Goal: Task Accomplishment & Management: Use online tool/utility

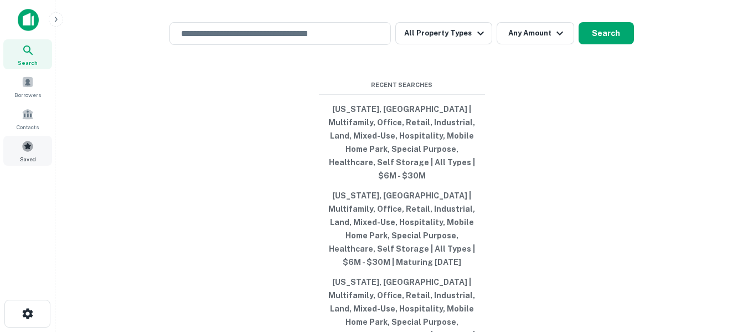
click at [27, 145] on span at bounding box center [28, 146] width 12 height 12
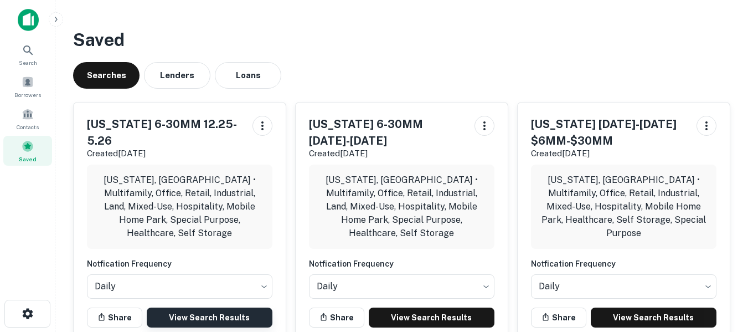
click at [207, 307] on link "View Search Results" at bounding box center [210, 317] width 126 height 20
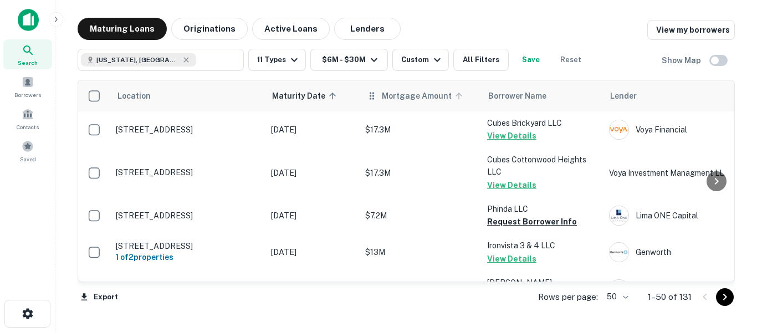
click at [413, 100] on span "Mortgage Amount" at bounding box center [424, 95] width 84 height 13
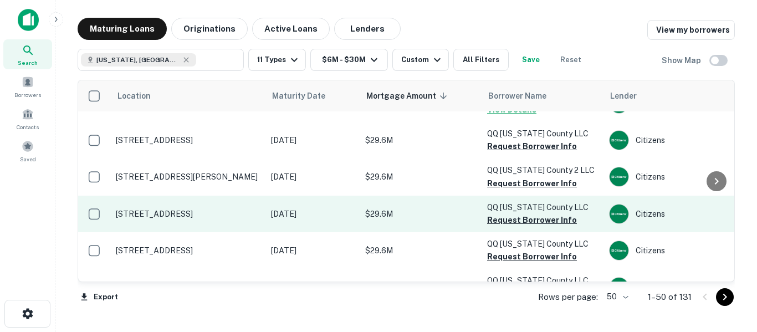
scroll to position [74, 0]
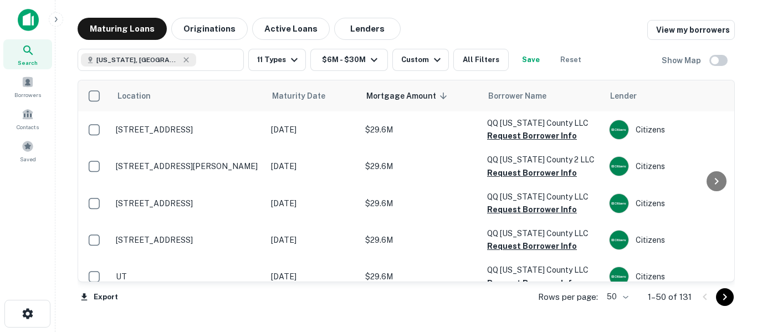
click at [724, 298] on icon "Go to next page" at bounding box center [725, 297] width 4 height 7
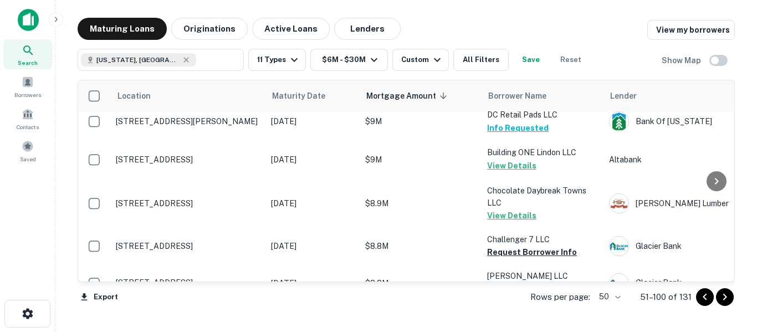
scroll to position [1686, 0]
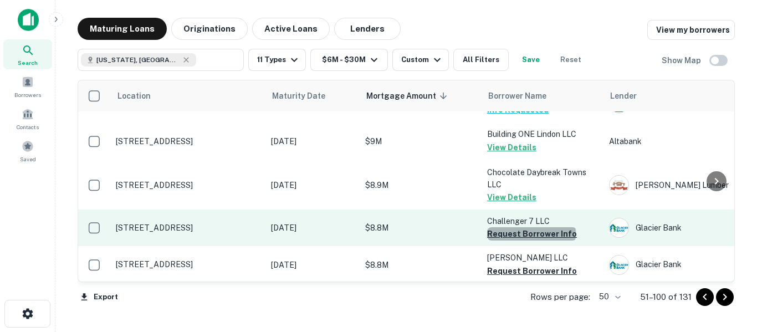
click at [531, 227] on button "Request Borrower Info" at bounding box center [532, 233] width 90 height 13
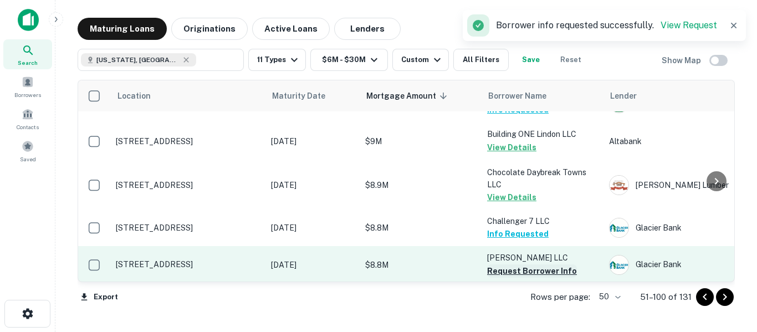
click at [515, 264] on button "Request Borrower Info" at bounding box center [532, 270] width 90 height 13
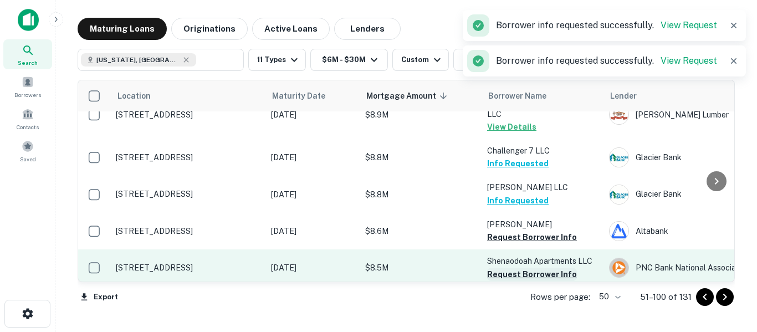
scroll to position [1760, 0]
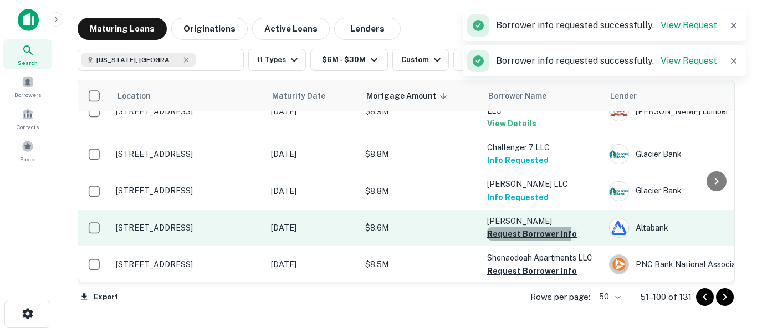
click at [524, 227] on button "Request Borrower Info" at bounding box center [532, 233] width 90 height 13
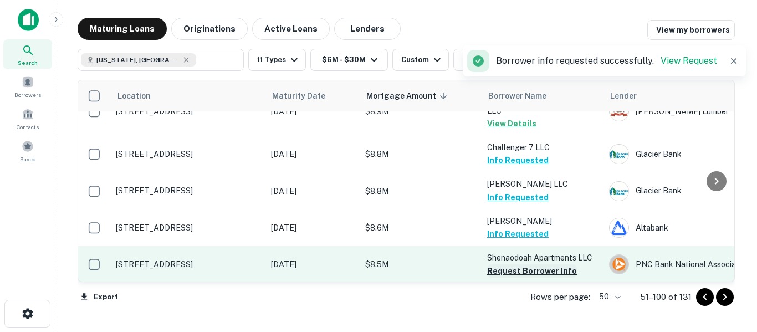
click at [520, 264] on button "Request Borrower Info" at bounding box center [532, 270] width 90 height 13
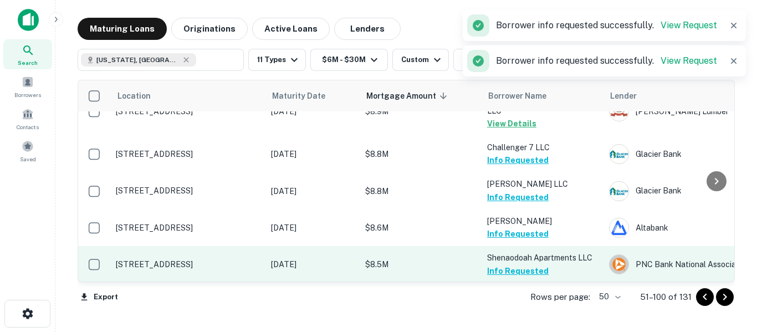
scroll to position [1797, 0]
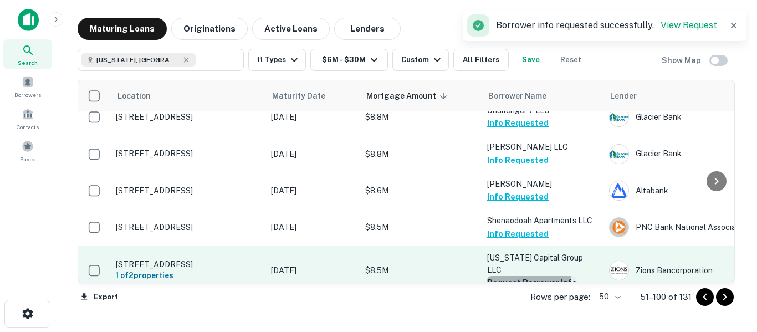
click at [521, 276] on button "Request Borrower Info" at bounding box center [532, 282] width 90 height 13
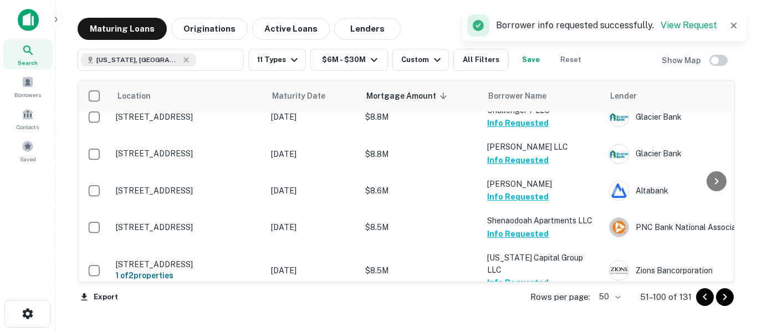
click at [522, 312] on button "Request Borrower Info" at bounding box center [532, 318] width 90 height 13
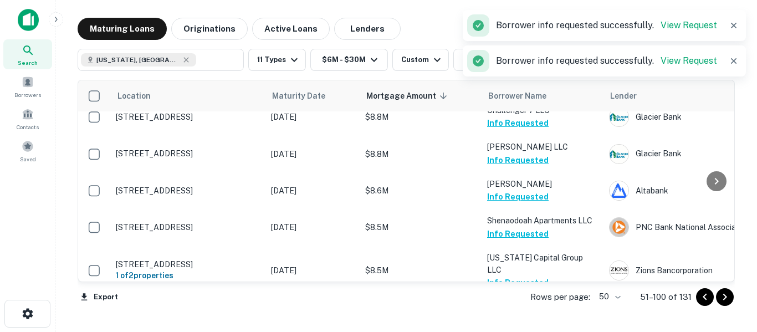
click at [724, 297] on icon "Go to next page" at bounding box center [724, 296] width 13 height 13
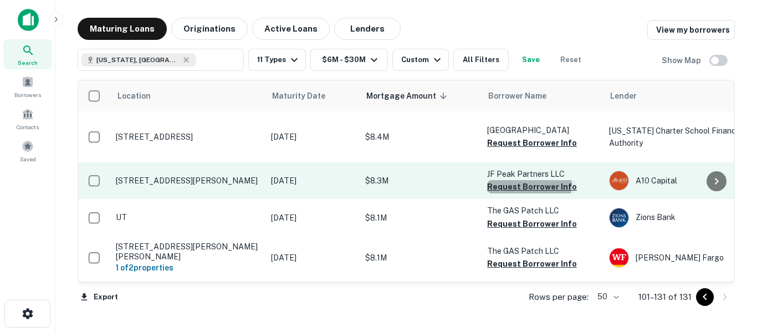
click at [527, 180] on button "Request Borrower Info" at bounding box center [532, 186] width 90 height 13
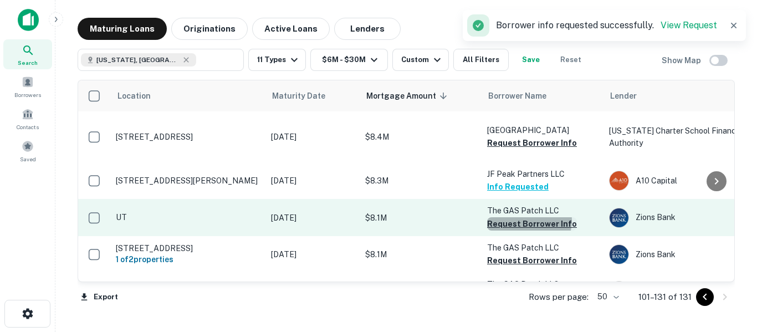
click at [526, 217] on button "Request Borrower Info" at bounding box center [532, 223] width 90 height 13
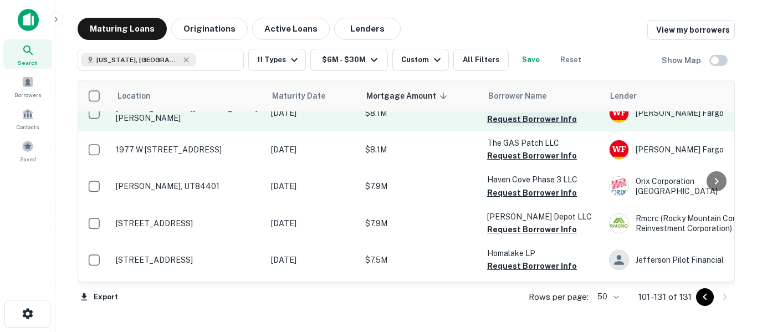
scroll to position [240, 0]
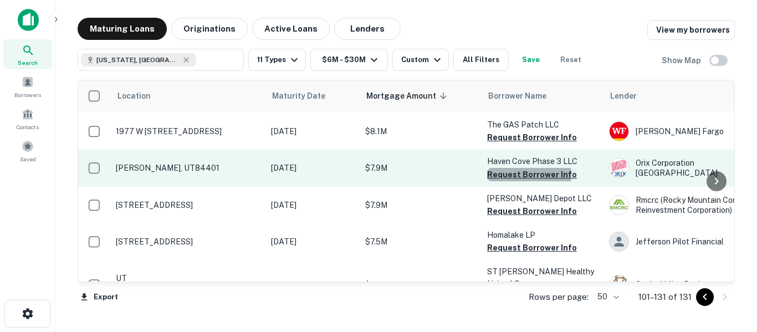
click at [525, 168] on button "Request Borrower Info" at bounding box center [532, 174] width 90 height 13
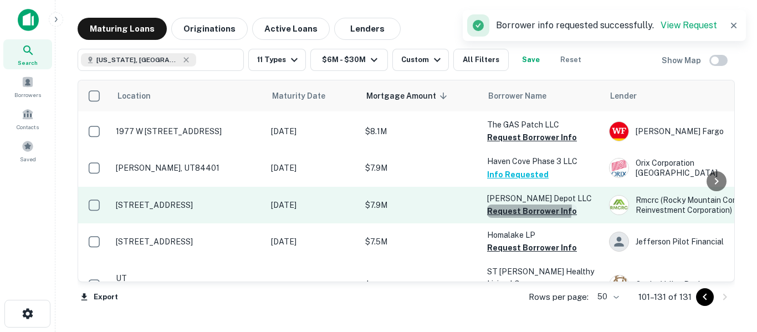
click at [527, 204] on button "Request Borrower Info" at bounding box center [532, 210] width 90 height 13
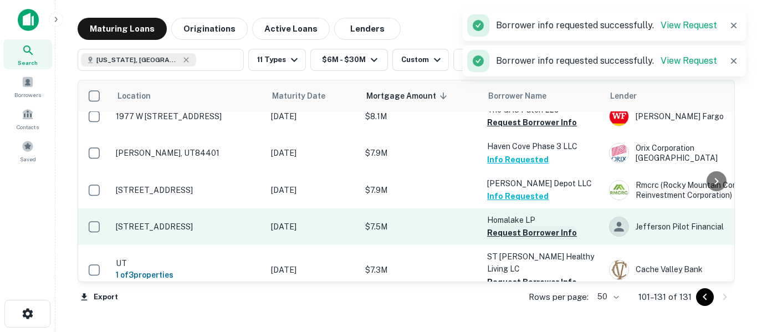
scroll to position [314, 0]
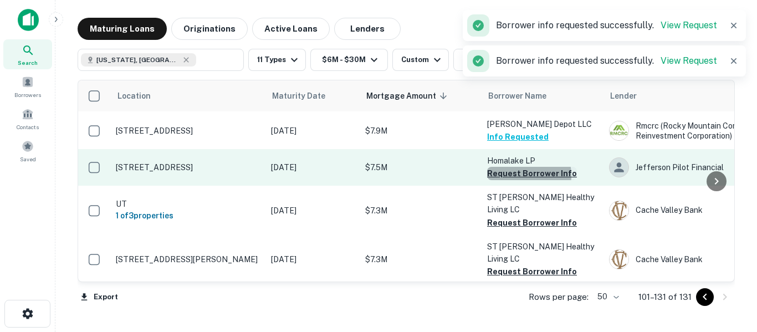
click at [517, 167] on button "Request Borrower Info" at bounding box center [532, 173] width 90 height 13
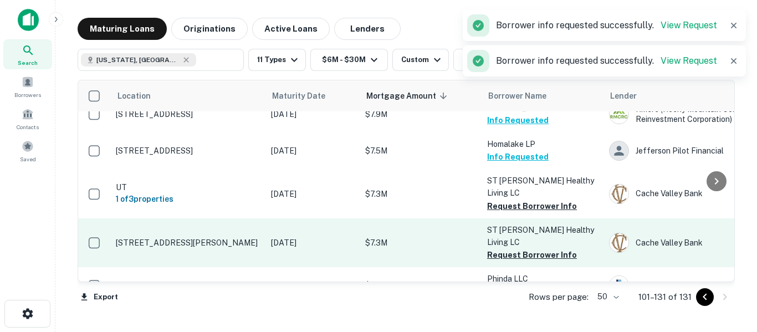
scroll to position [351, 0]
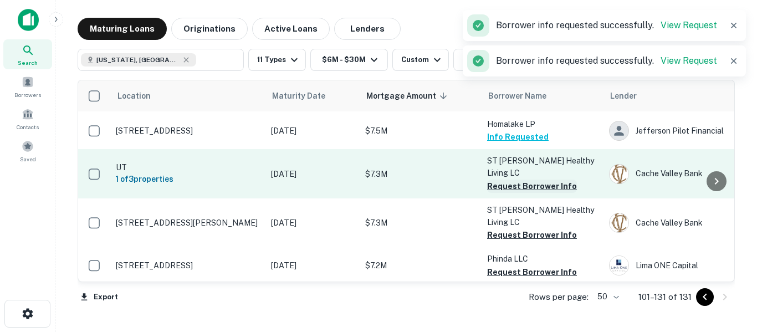
click at [537, 179] on button "Request Borrower Info" at bounding box center [532, 185] width 90 height 13
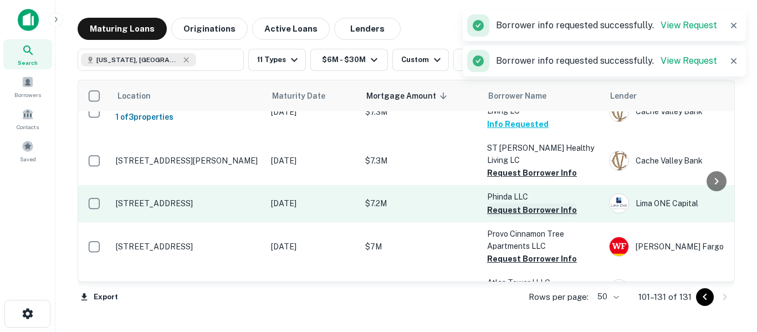
scroll to position [418, 0]
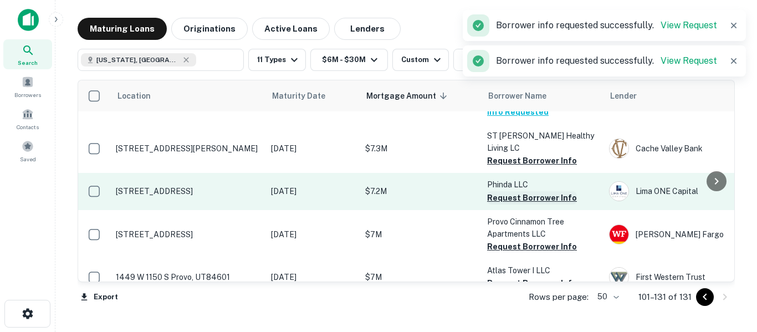
click at [525, 191] on button "Request Borrower Info" at bounding box center [532, 197] width 90 height 13
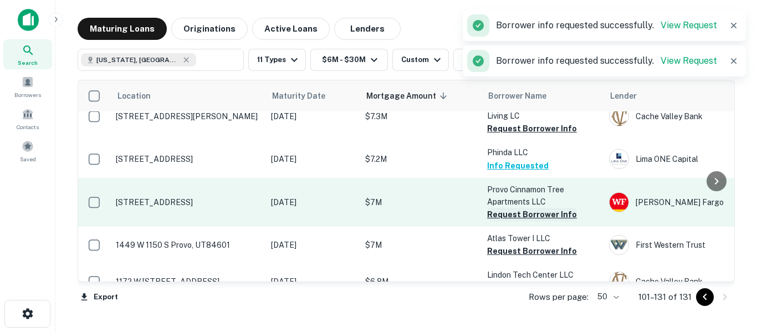
scroll to position [461, 0]
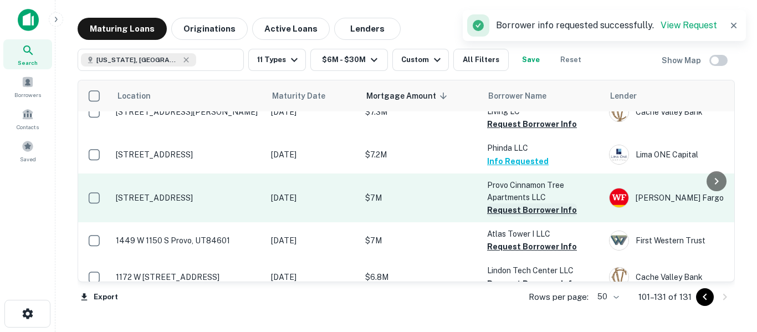
click at [522, 203] on button "Request Borrower Info" at bounding box center [532, 209] width 90 height 13
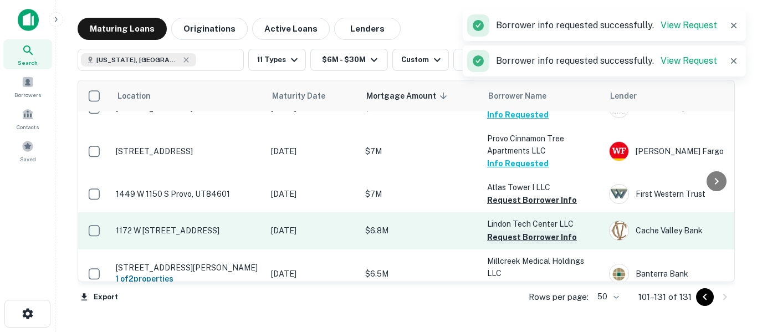
scroll to position [510, 0]
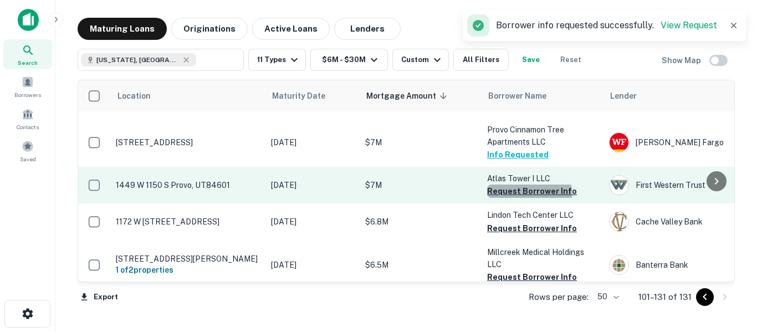
click at [524, 184] on button "Request Borrower Info" at bounding box center [532, 190] width 90 height 13
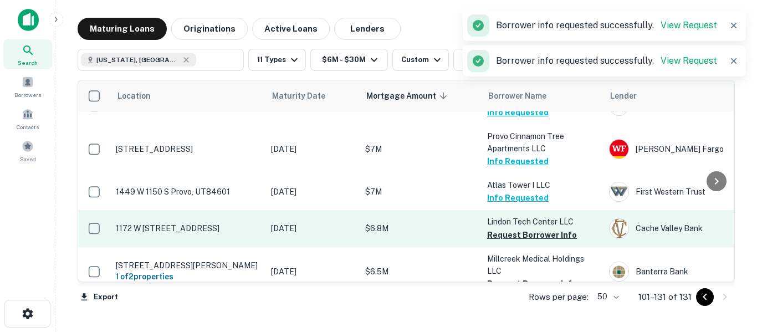
scroll to position [517, 0]
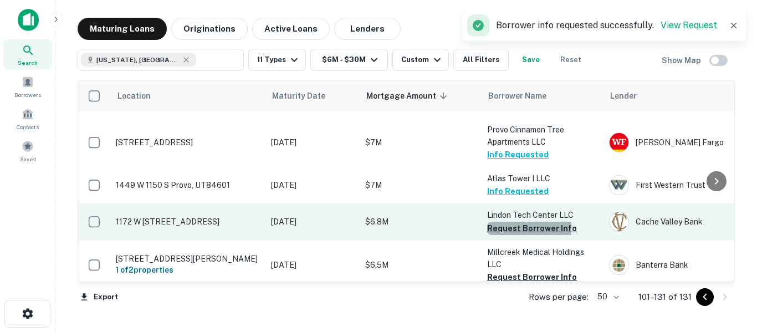
click at [520, 222] on button "Request Borrower Info" at bounding box center [532, 228] width 90 height 13
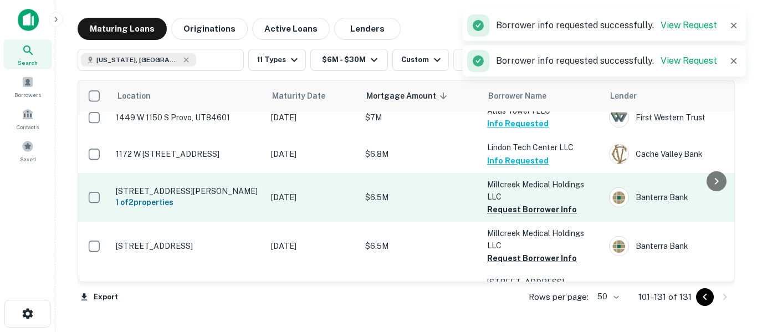
scroll to position [591, 0]
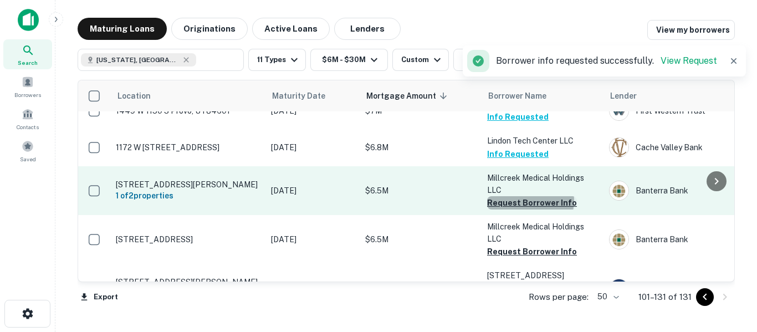
click at [530, 196] on button "Request Borrower Info" at bounding box center [532, 202] width 90 height 13
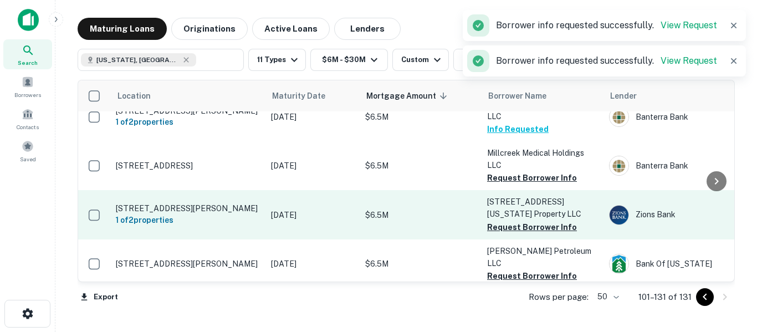
scroll to position [683, 0]
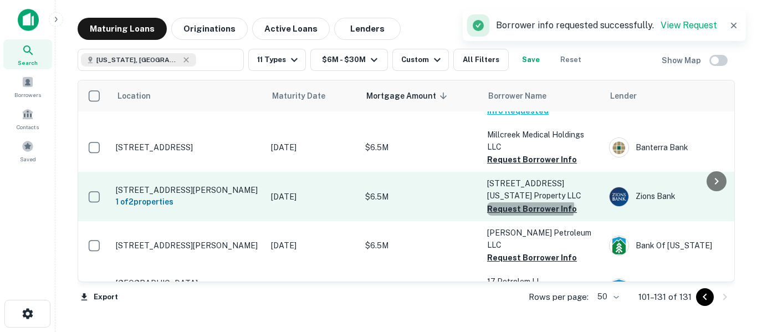
click at [530, 202] on button "Request Borrower Info" at bounding box center [532, 208] width 90 height 13
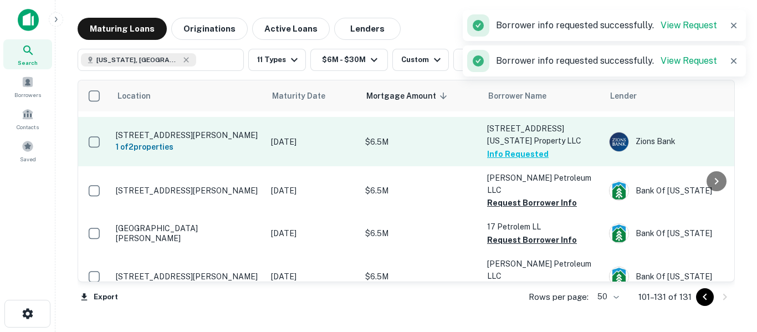
scroll to position [738, 0]
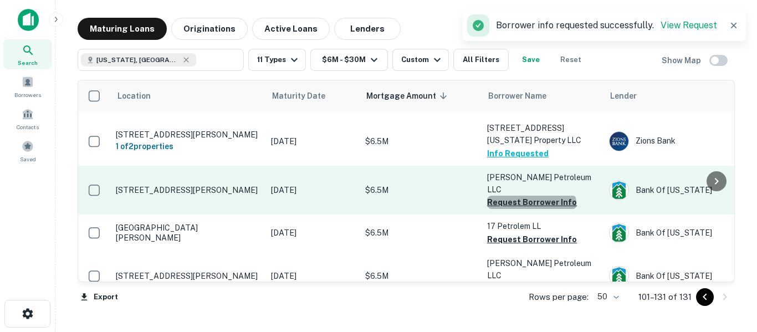
click at [531, 196] on button "Request Borrower Info" at bounding box center [532, 202] width 90 height 13
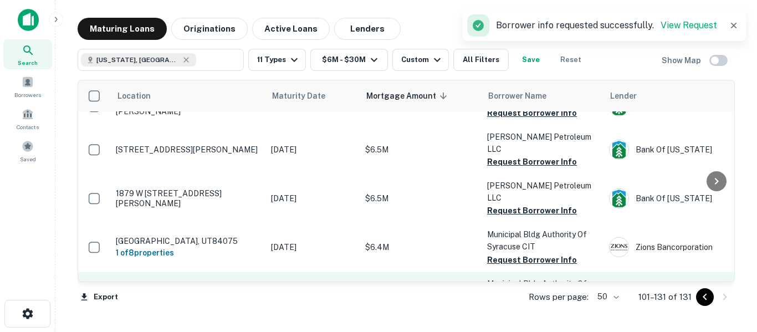
scroll to position [868, 0]
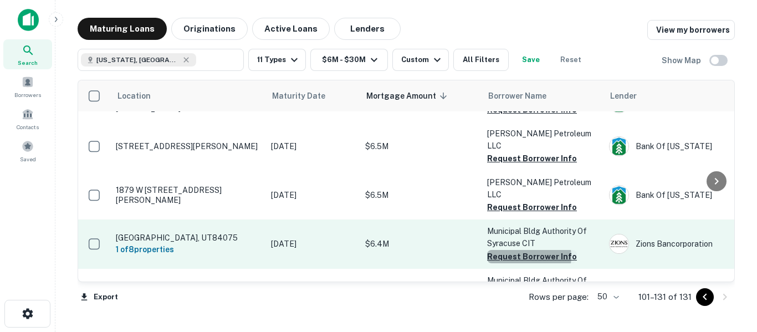
click at [528, 250] on button "Request Borrower Info" at bounding box center [532, 256] width 90 height 13
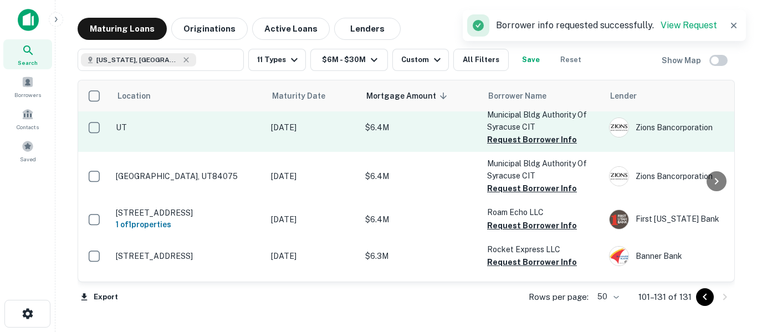
scroll to position [1028, 0]
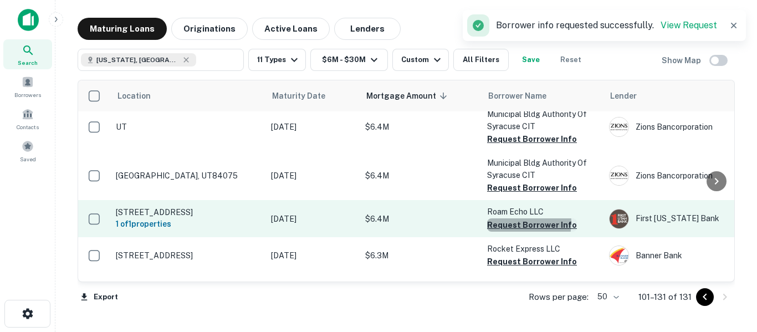
click at [516, 218] on button "Request Borrower Info" at bounding box center [532, 224] width 90 height 13
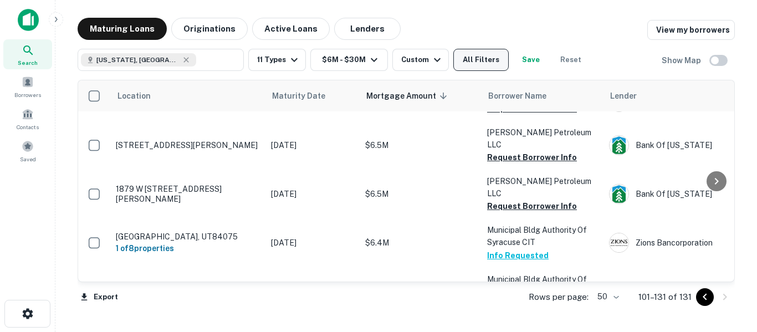
scroll to position [862, 0]
